Goal: Task Accomplishment & Management: Use online tool/utility

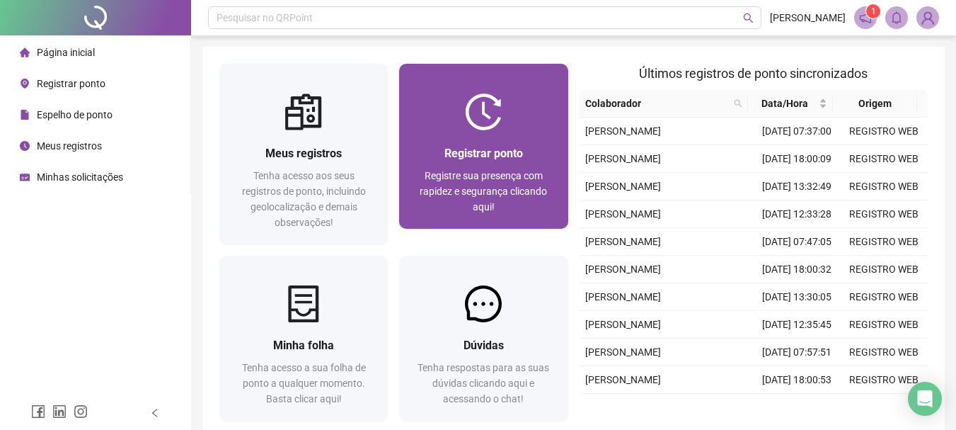
click at [442, 79] on div "Registrar ponto Registre sua presença com rapidez e segurança clicando aqui!" at bounding box center [483, 146] width 168 height 165
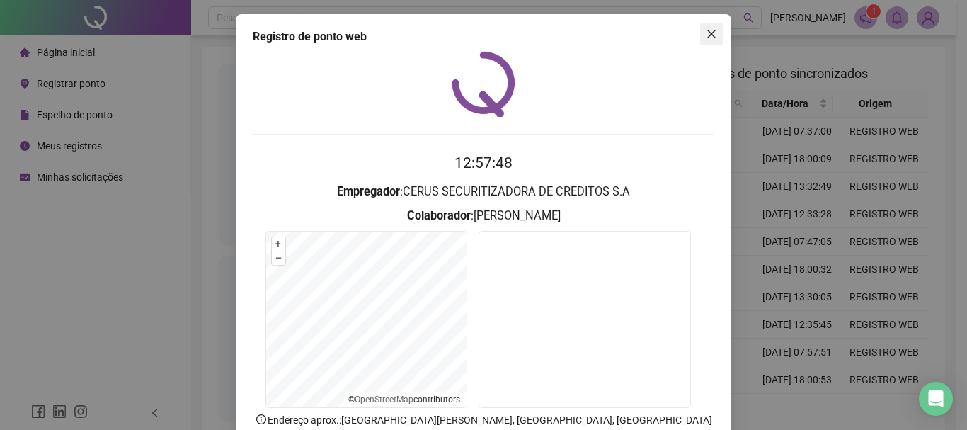
click at [707, 31] on icon "close" at bounding box center [711, 34] width 8 height 8
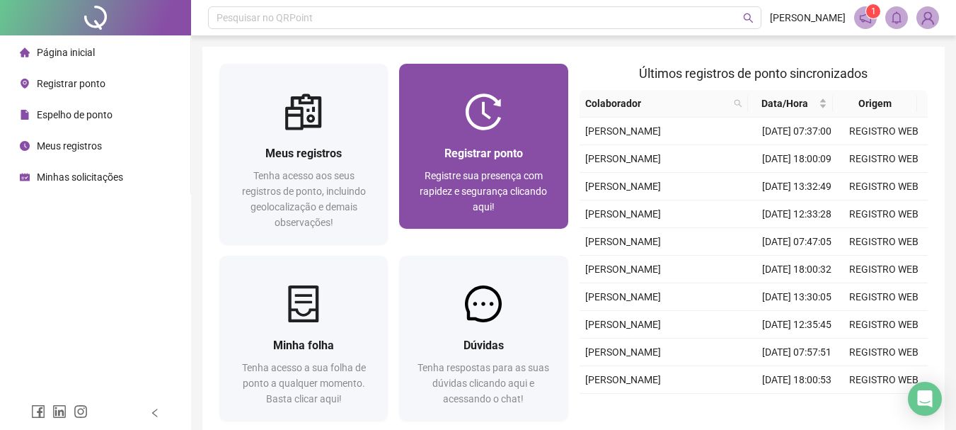
click at [478, 133] on div "Registrar ponto Registre sua presença com rapidez e segurança clicando aqui!" at bounding box center [483, 179] width 168 height 98
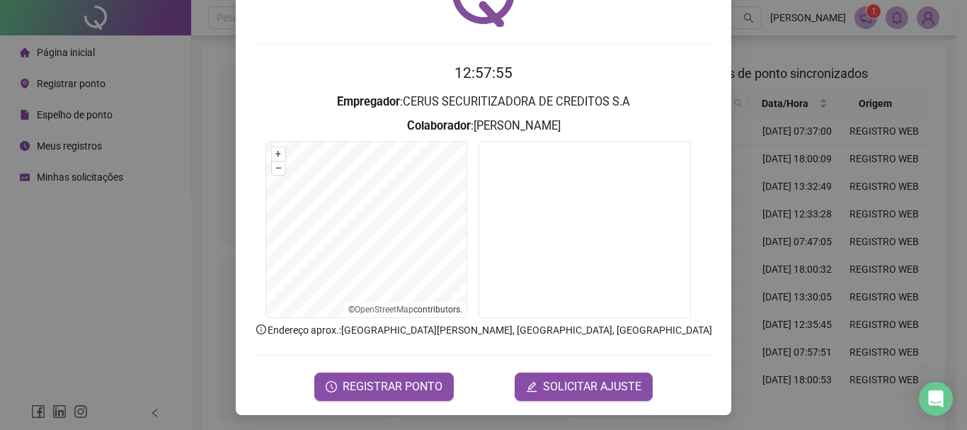
scroll to position [92, 0]
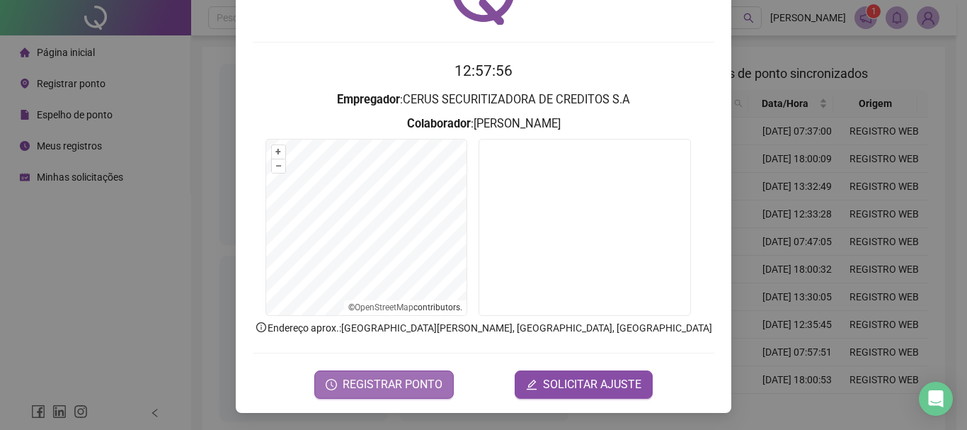
click at [410, 370] on button "REGISTRAR PONTO" at bounding box center [383, 384] width 139 height 28
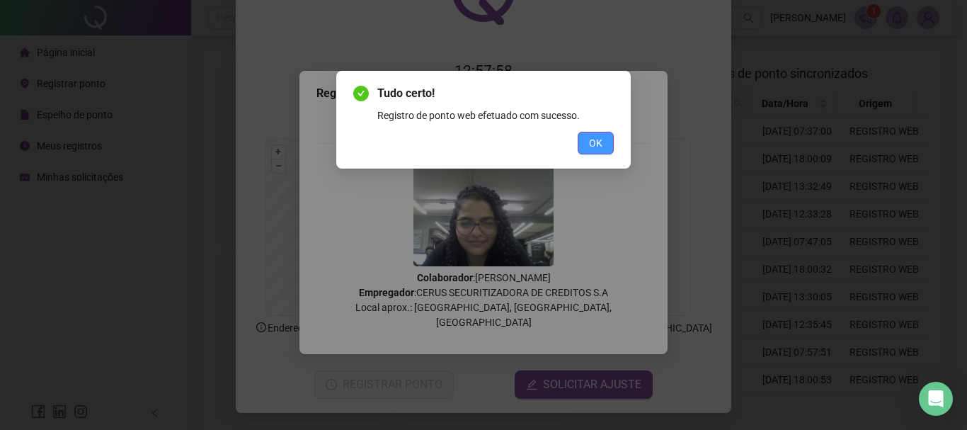
click at [607, 138] on button "OK" at bounding box center [596, 143] width 36 height 23
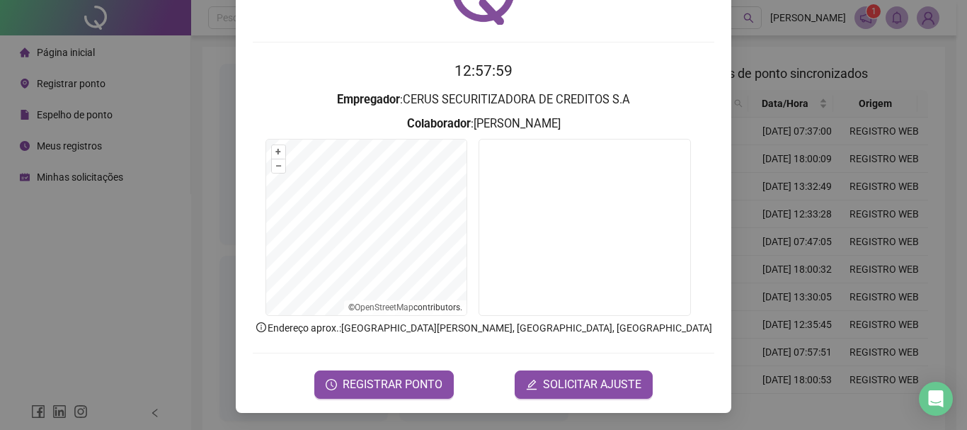
scroll to position [0, 0]
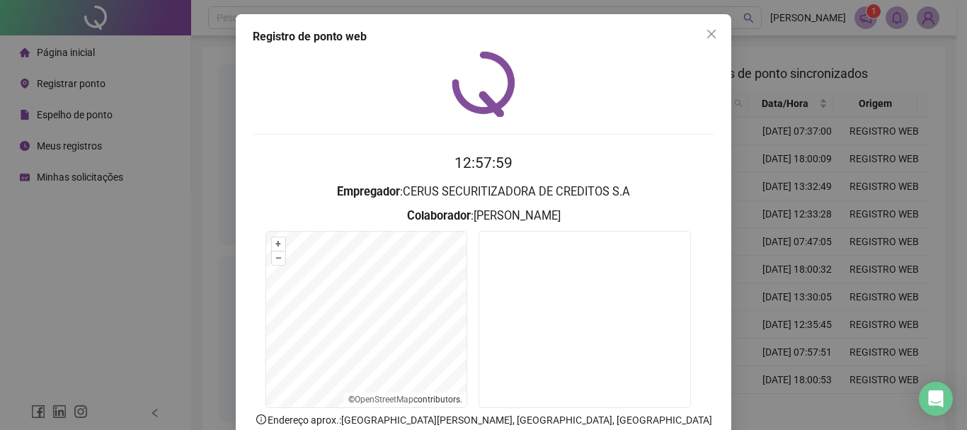
click at [707, 30] on icon "close" at bounding box center [711, 33] width 11 height 11
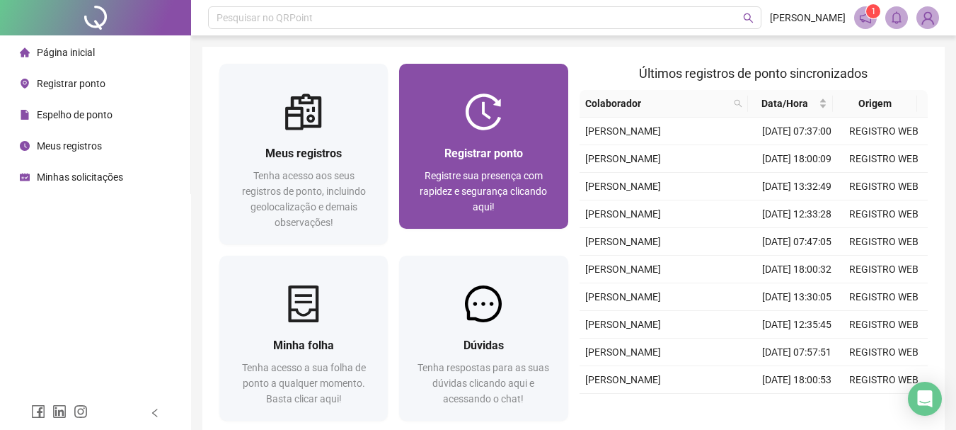
click at [508, 104] on div at bounding box center [483, 111] width 168 height 37
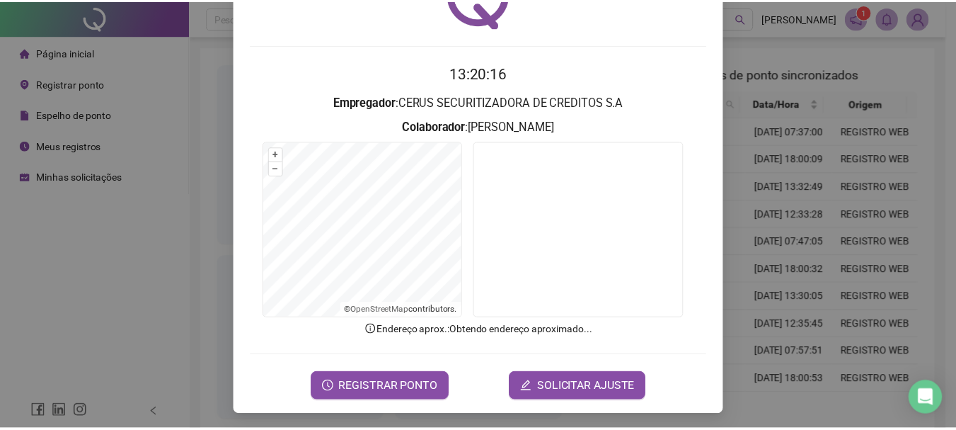
scroll to position [92, 0]
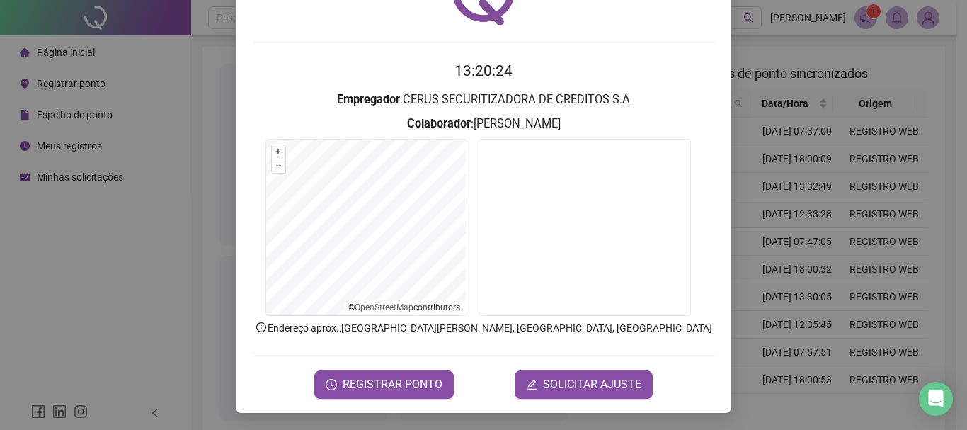
drag, startPoint x: 907, startPoint y: 110, endPoint x: 893, endPoint y: 118, distance: 16.2
click at [905, 110] on div "Registro de ponto web 13:20:24 Empregador : CERUS SECURITIZADORA DE CREDITOS S.…" at bounding box center [483, 215] width 967 height 430
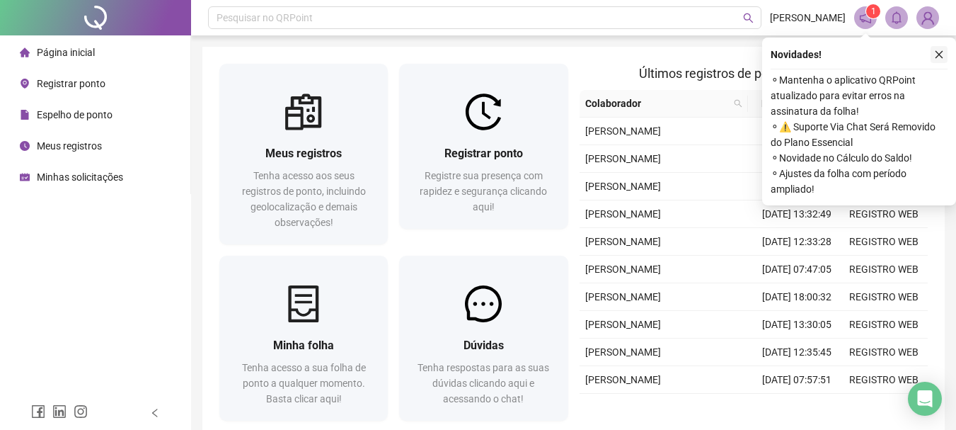
click at [942, 55] on icon "close" at bounding box center [939, 55] width 10 height 10
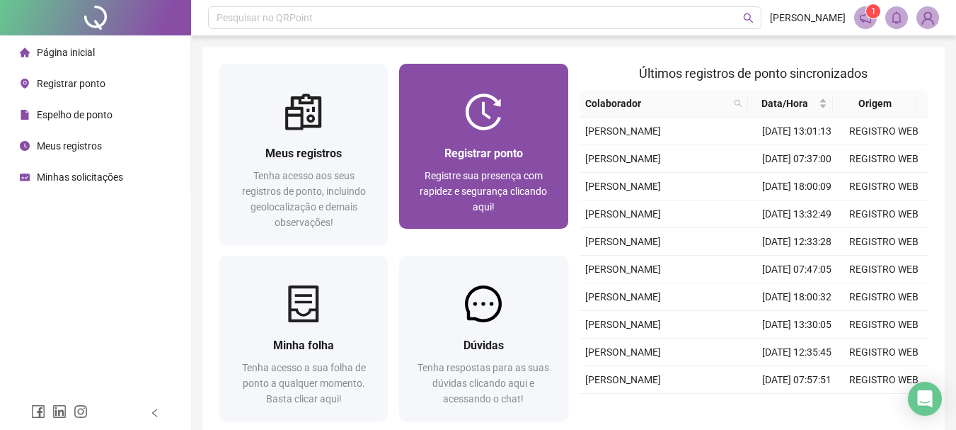
click at [511, 115] on div at bounding box center [483, 111] width 168 height 37
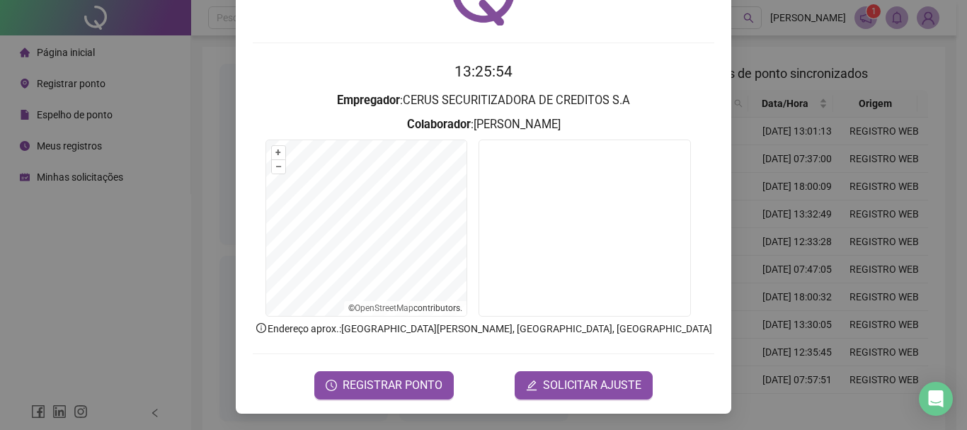
scroll to position [92, 0]
click at [392, 375] on button "REGISTRAR PONTO" at bounding box center [383, 384] width 139 height 28
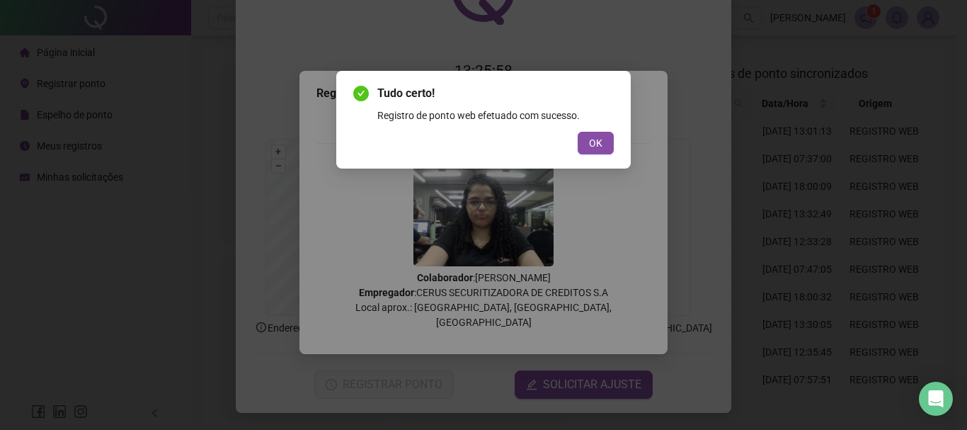
click at [599, 139] on span "OK" at bounding box center [595, 143] width 13 height 16
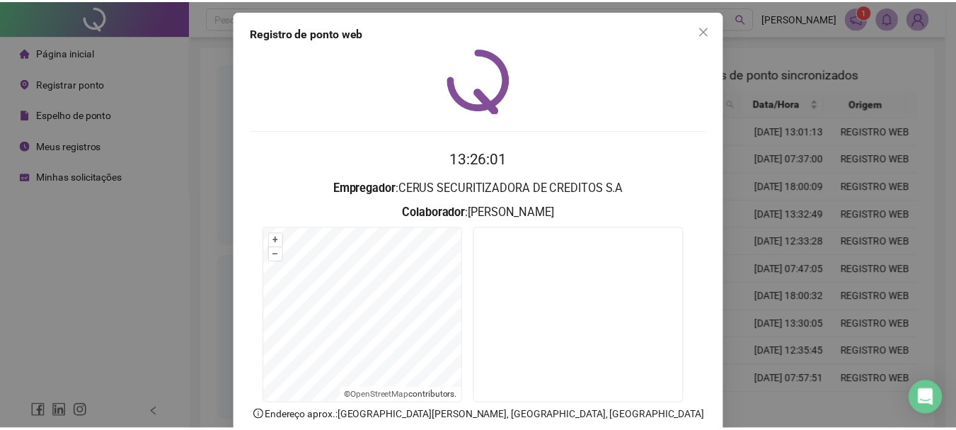
scroll to position [0, 0]
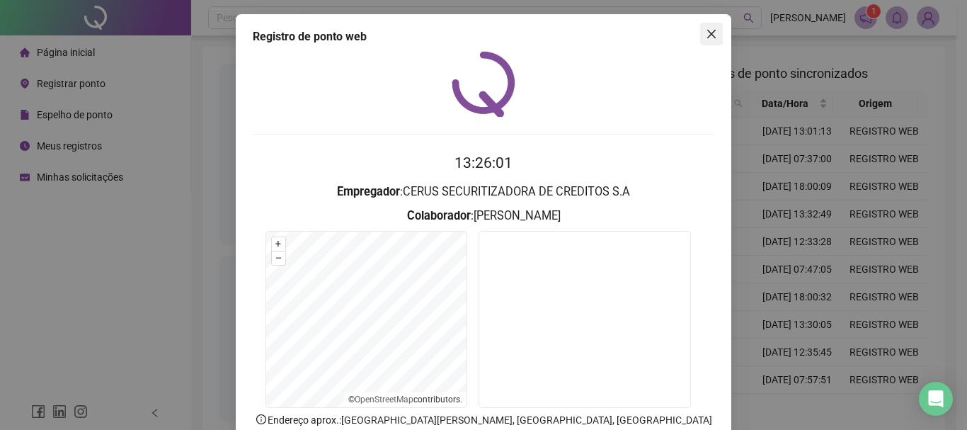
click at [706, 38] on icon "close" at bounding box center [711, 33] width 11 height 11
